Goal: Information Seeking & Learning: Learn about a topic

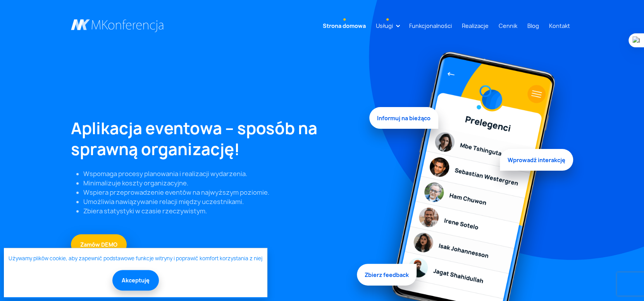
click at [396, 26] on link "Usługi" at bounding box center [384, 26] width 23 height 14
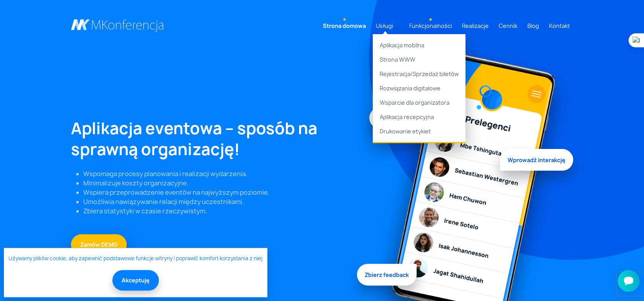
click at [426, 24] on link "Funkcjonalności" at bounding box center [430, 26] width 49 height 14
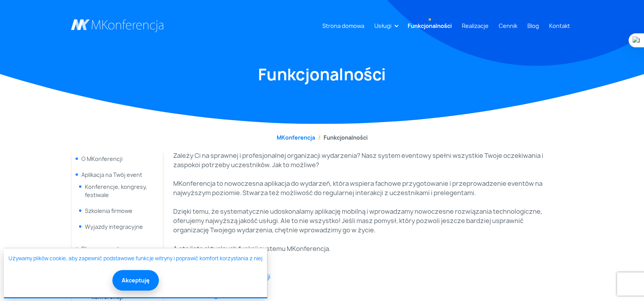
click at [135, 282] on button "Akceptuję" at bounding box center [135, 280] width 47 height 21
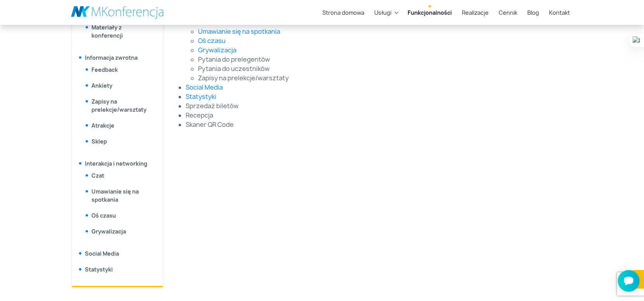
scroll to position [426, 0]
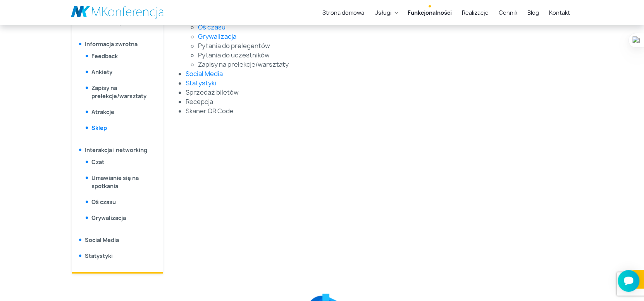
click at [102, 128] on link "Sklep" at bounding box center [99, 127] width 16 height 7
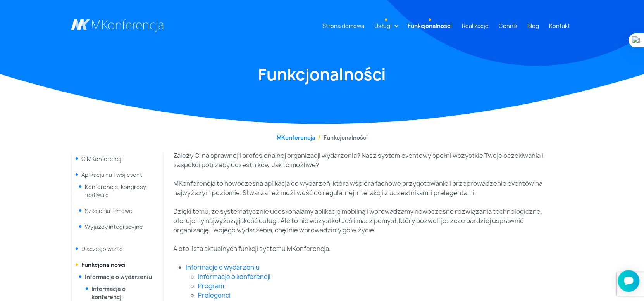
click at [384, 25] on link "Usługi" at bounding box center [382, 26] width 23 height 14
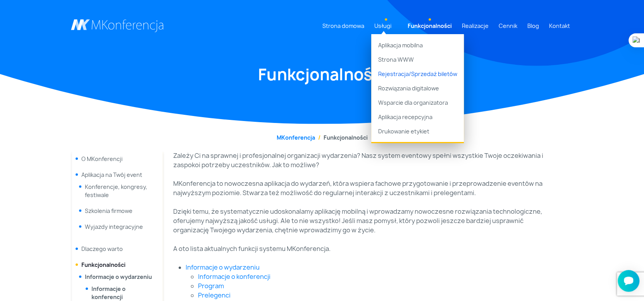
click at [409, 71] on link "Rejestracja/Sprzedaż biletów" at bounding box center [417, 74] width 93 height 14
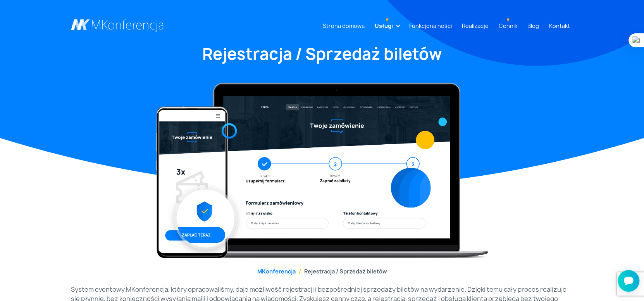
click at [512, 22] on link "Cennik" at bounding box center [508, 26] width 25 height 14
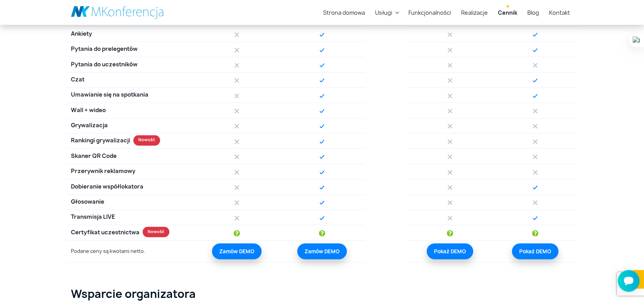
scroll to position [891, 0]
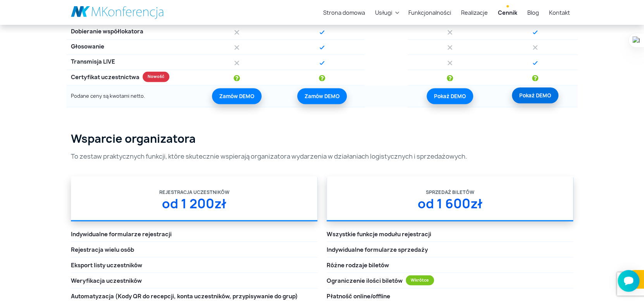
click at [547, 92] on link "Pokaż DEMO" at bounding box center [535, 95] width 47 height 16
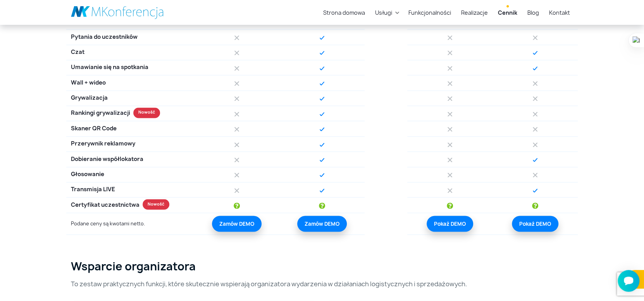
scroll to position [775, 0]
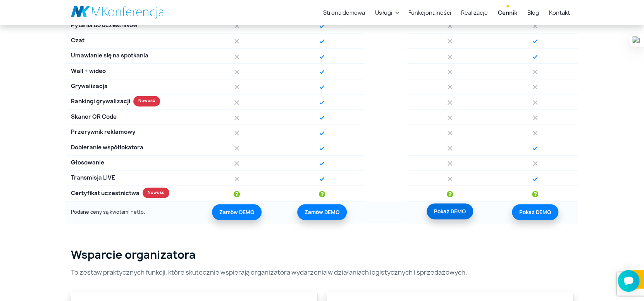
click at [461, 206] on link "Pokaż DEMO" at bounding box center [450, 211] width 47 height 16
click at [540, 210] on link "Pokaż DEMO" at bounding box center [535, 211] width 47 height 16
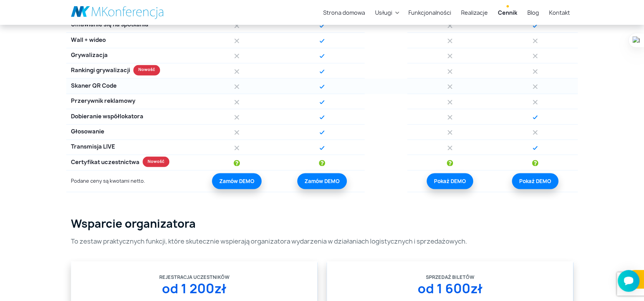
scroll to position [736, 0]
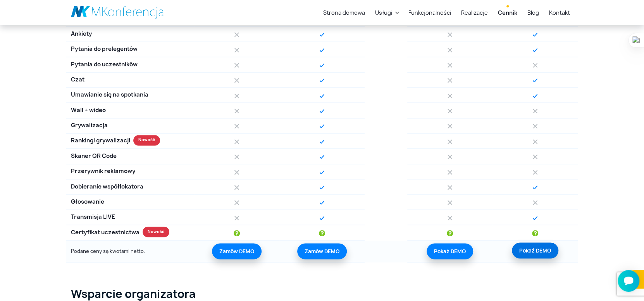
click at [543, 250] on link "Pokaż DEMO" at bounding box center [535, 250] width 47 height 16
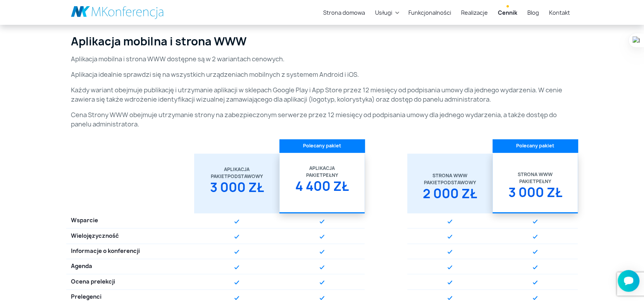
scroll to position [204, 0]
